Goal: Check status: Check status

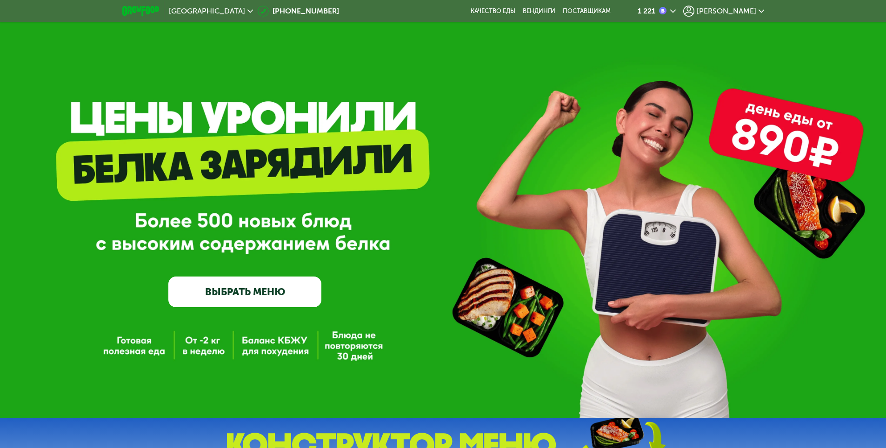
click at [747, 13] on span "[PERSON_NAME]" at bounding box center [727, 10] width 60 height 7
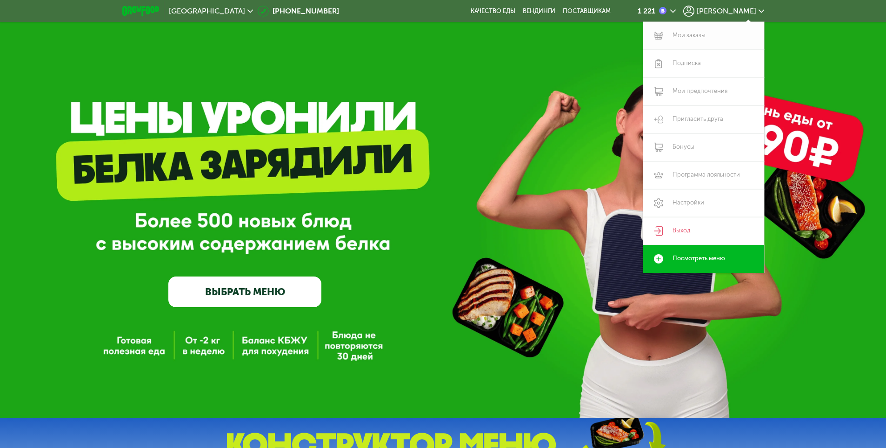
click at [679, 39] on link "Мои заказы" at bounding box center [703, 36] width 121 height 28
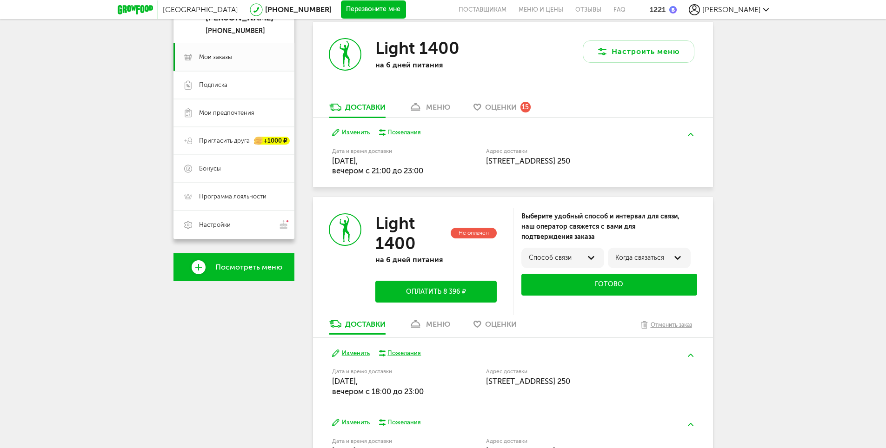
scroll to position [140, 0]
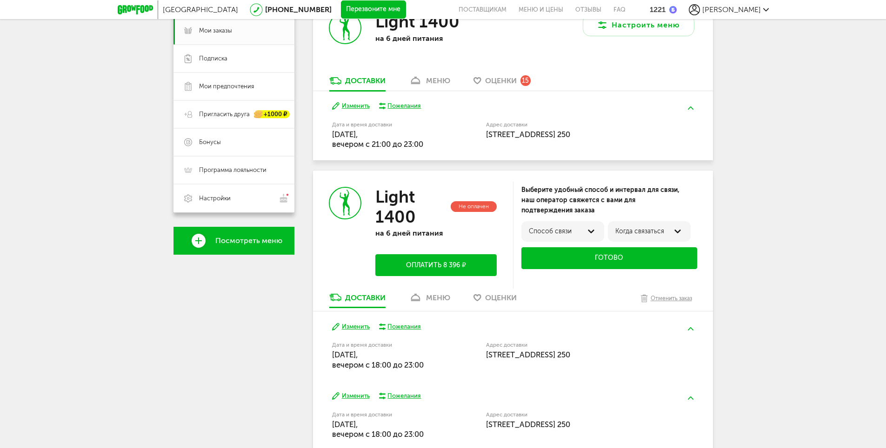
click at [426, 80] on div "меню" at bounding box center [438, 80] width 24 height 9
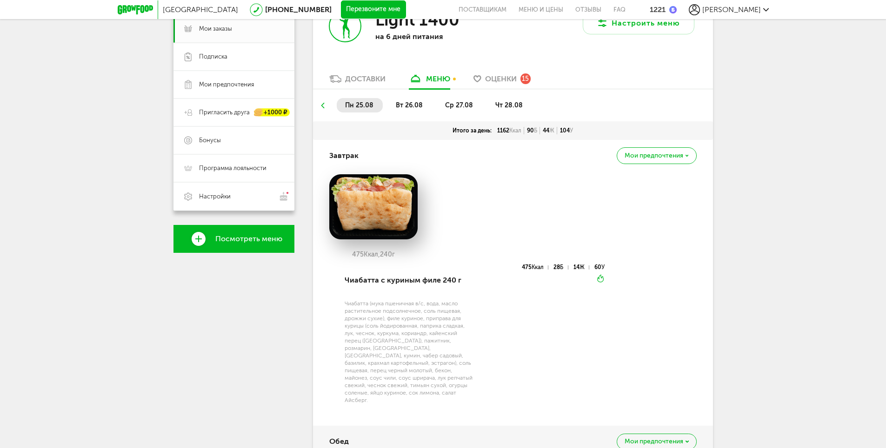
scroll to position [112, 0]
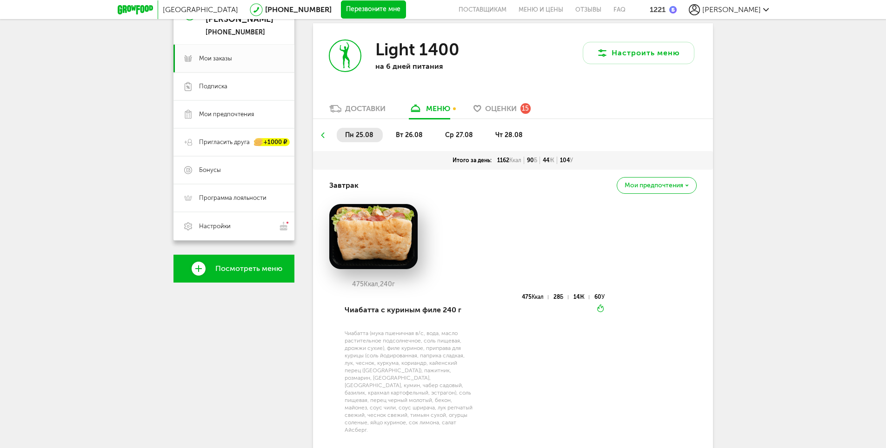
click at [414, 136] on span "вт 26.08" at bounding box center [409, 135] width 27 height 8
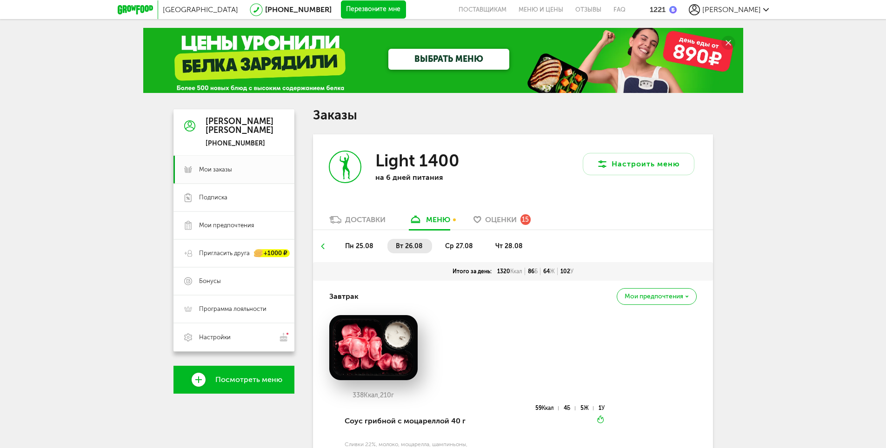
scroll to position [0, 0]
